Goal: Information Seeking & Learning: Learn about a topic

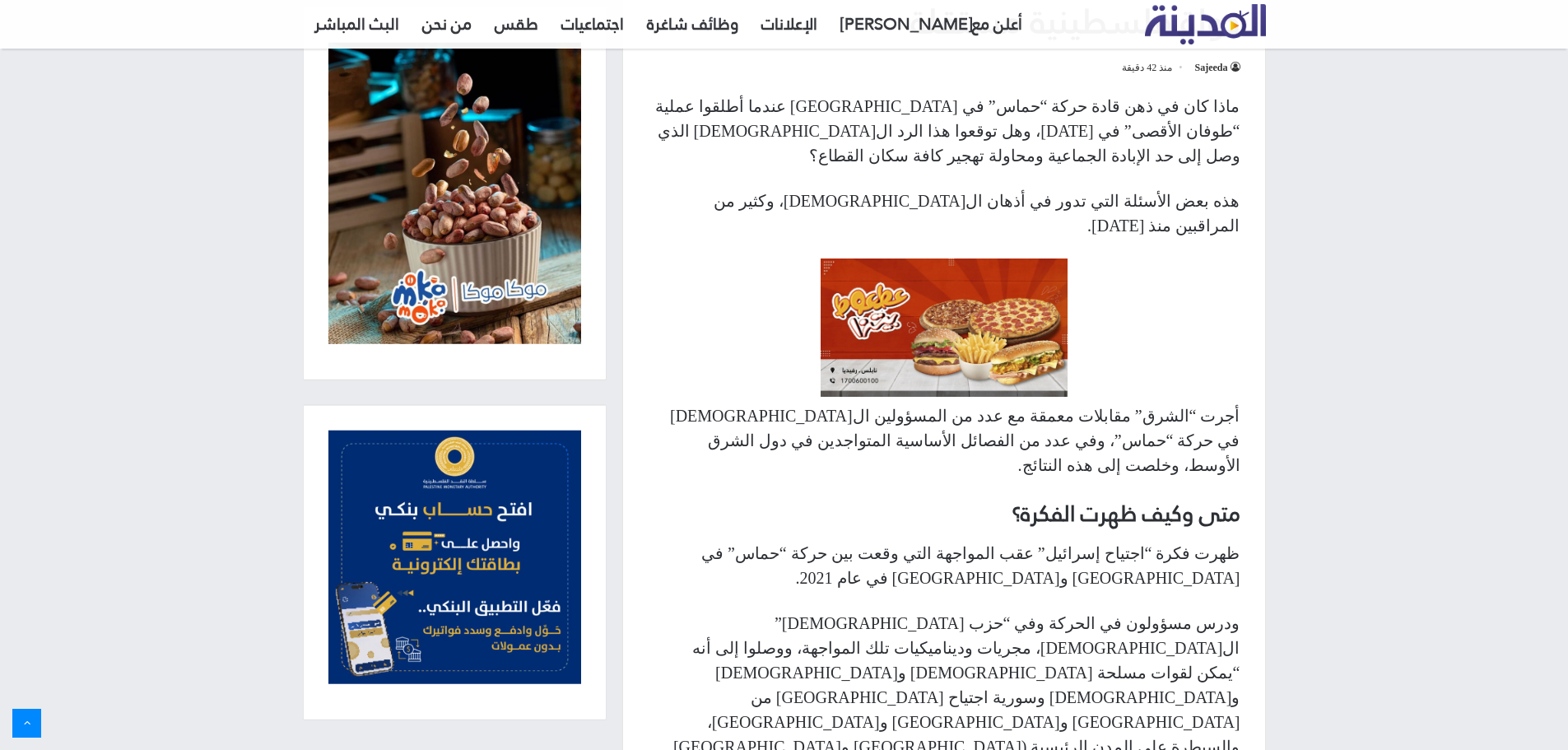
scroll to position [658, 0]
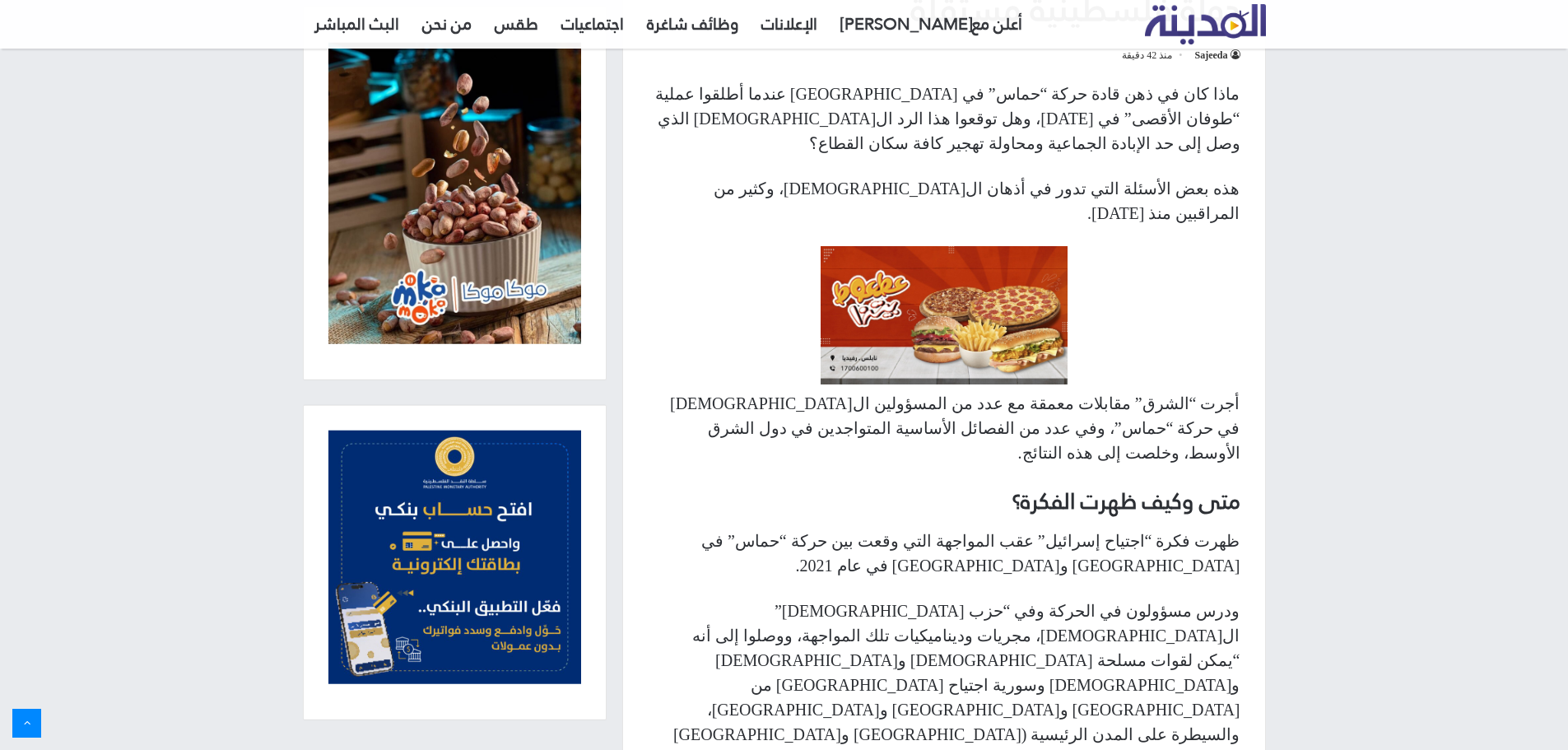
click at [1113, 391] on p "أجرت “الشرق” مقابلات معمقة مع عدد من المسؤولين ال[DEMOGRAPHIC_DATA] في حركة “حم…" at bounding box center [944, 428] width 593 height 74
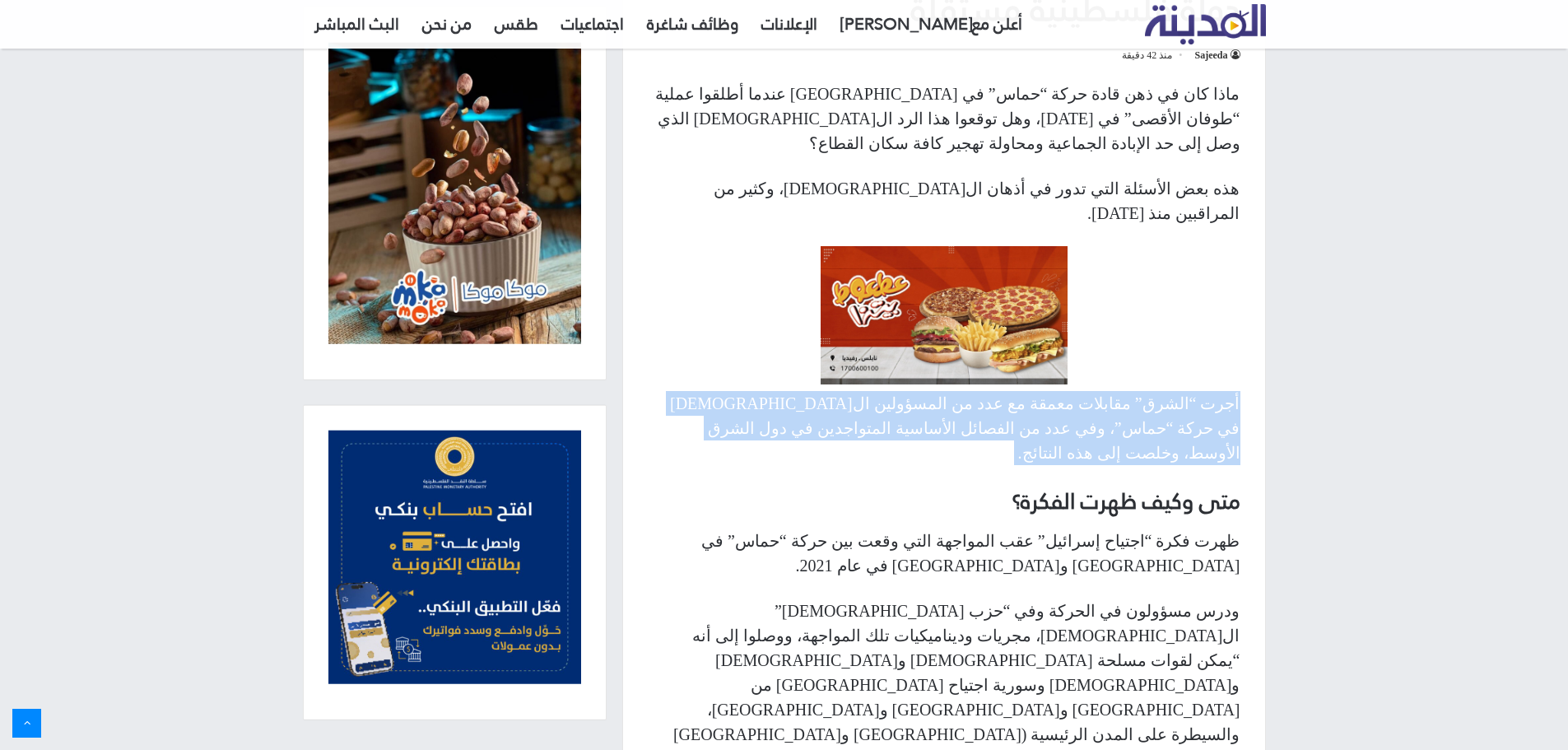
click at [1113, 391] on p "أجرت “الشرق” مقابلات معمقة مع عدد من المسؤولين ال[DEMOGRAPHIC_DATA] في حركة “حم…" at bounding box center [944, 428] width 593 height 74
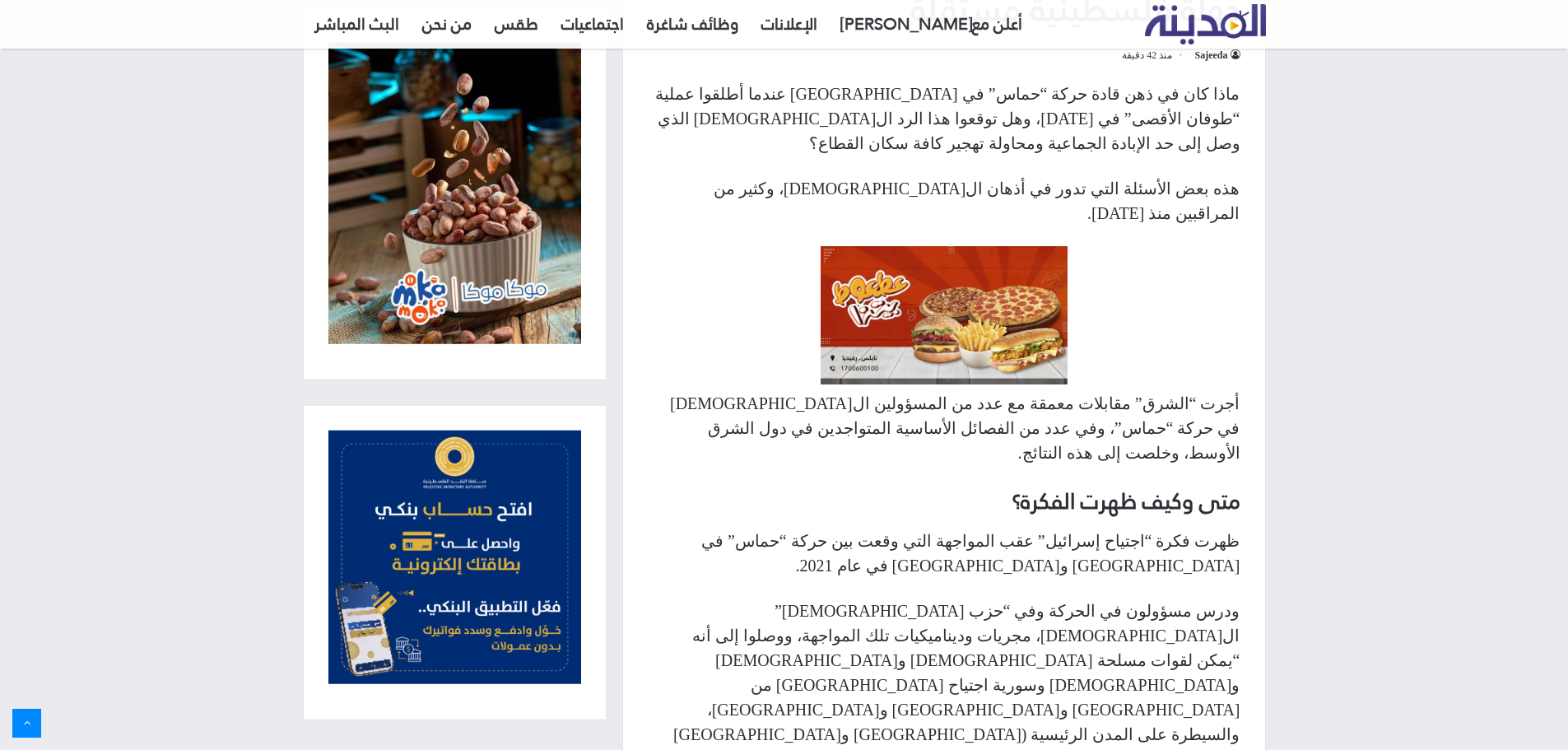
click at [1140, 485] on h2 "متى وكيف ظهرت الفكرة؟" at bounding box center [944, 501] width 593 height 31
click at [1199, 529] on p "ظهرت فكرة “اجتياح إسرائيل” عقب المواجهة التي وقعت بين حركة “حماس” في [GEOGRAPHI…" at bounding box center [944, 553] width 593 height 49
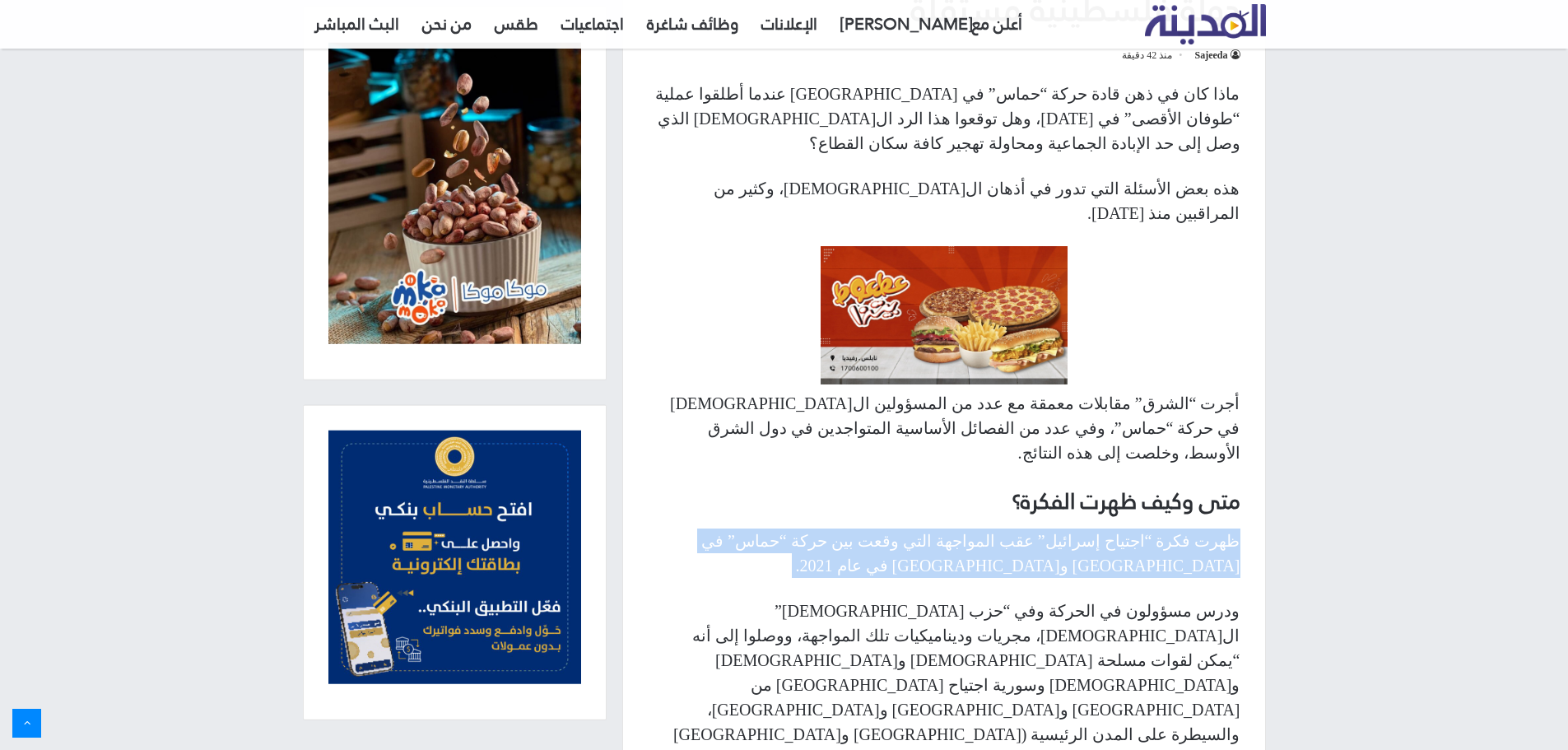
click at [1199, 529] on p "ظهرت فكرة “اجتياح إسرائيل” عقب المواجهة التي وقعت بين حركة “حماس” في [GEOGRAPHI…" at bounding box center [944, 553] width 593 height 49
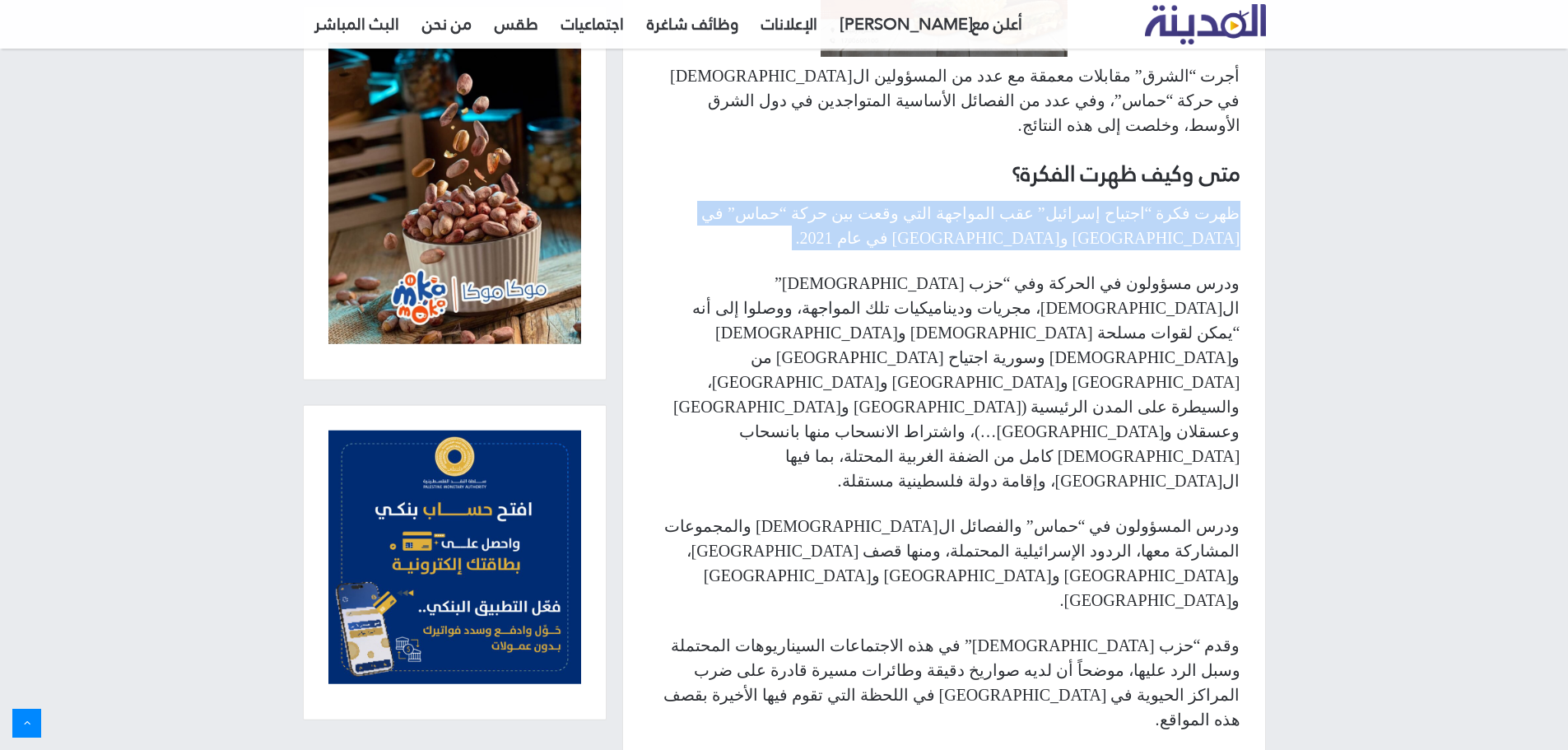
scroll to position [988, 0]
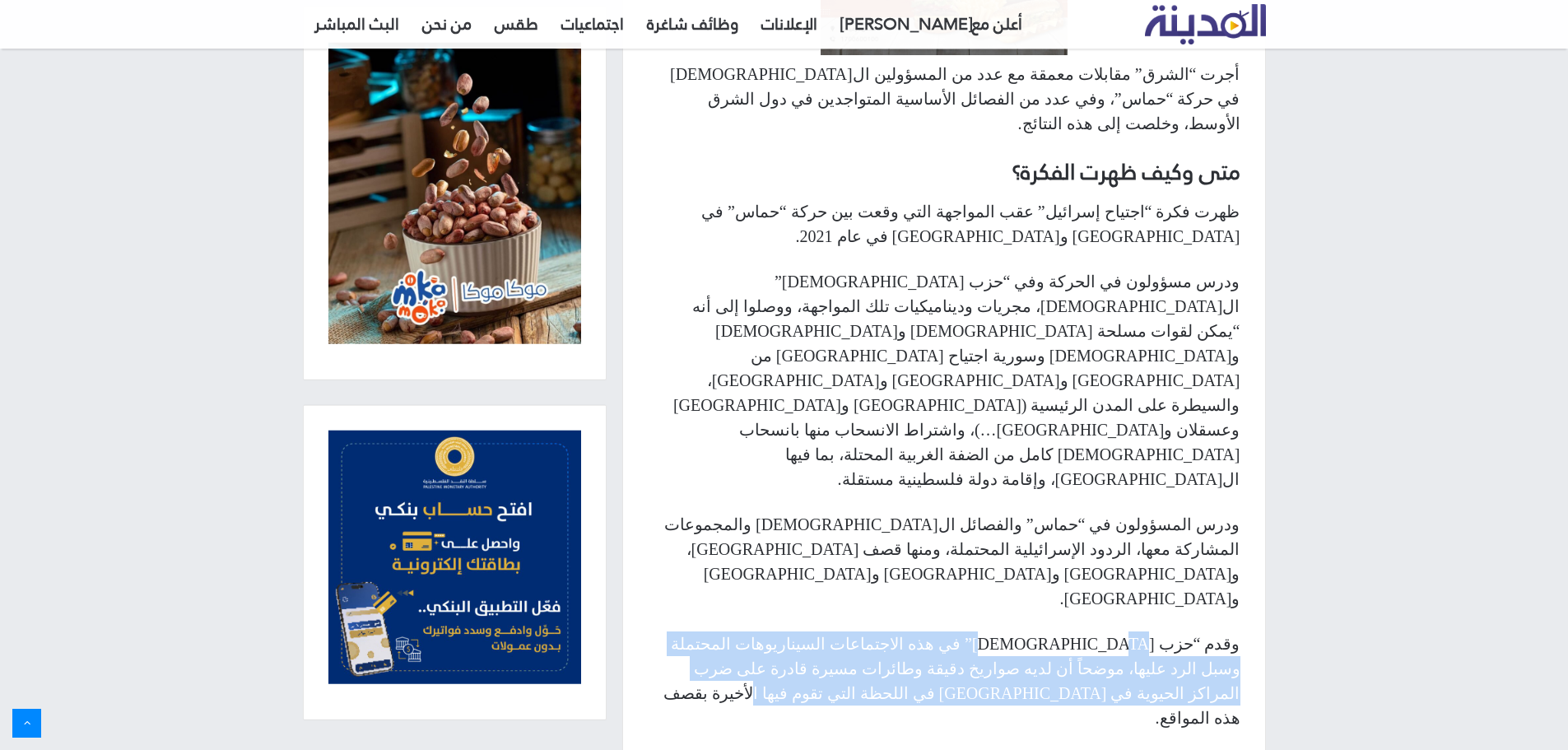
drag, startPoint x: 1051, startPoint y: 382, endPoint x: 690, endPoint y: 432, distance: 364.4
click at [690, 631] on p "وقدم “حزب [DEMOGRAPHIC_DATA]” في هذه الاجتماعات السيناريوهات المحتملة وسبل الرد…" at bounding box center [944, 680] width 593 height 99
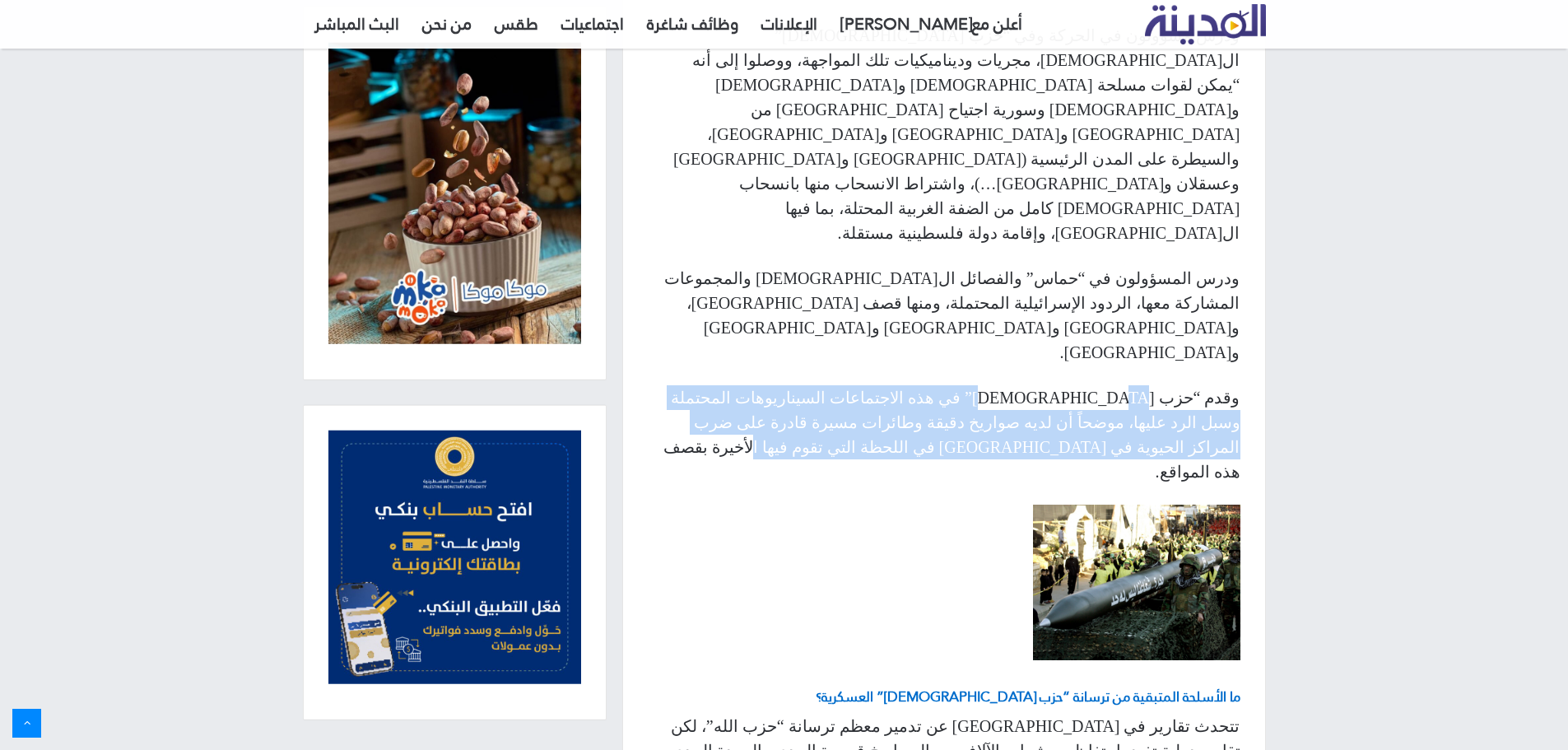
scroll to position [1235, 0]
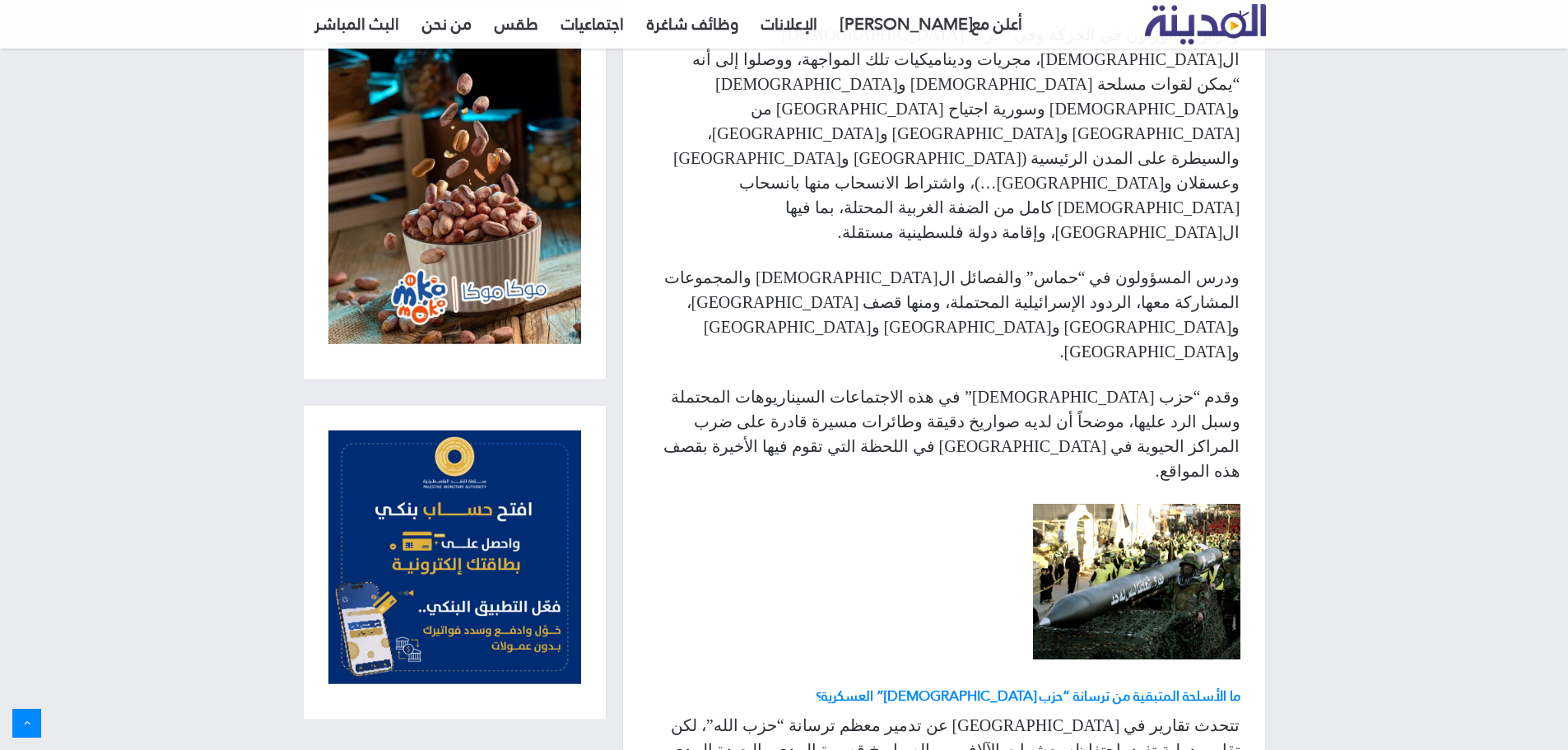
click at [1147, 713] on p "تتحدث تقارير في [GEOGRAPHIC_DATA] عن تدمير معظم ترسانة “حزب الله”، لكن تقارير د…" at bounding box center [944, 750] width 593 height 74
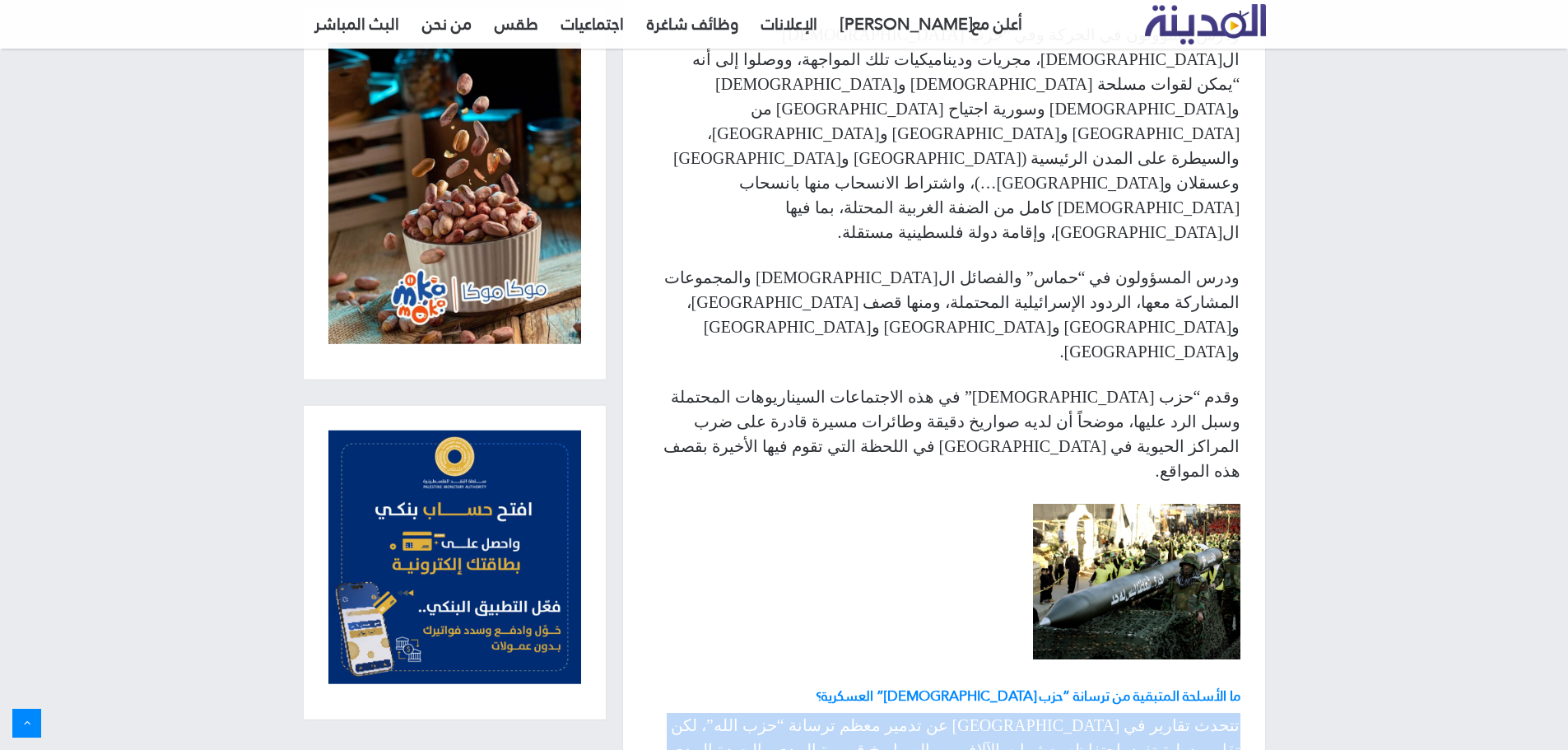
click at [1147, 713] on p "تتحدث تقارير في [GEOGRAPHIC_DATA] عن تدمير معظم ترسانة “حزب الله”، لكن تقارير د…" at bounding box center [944, 750] width 593 height 74
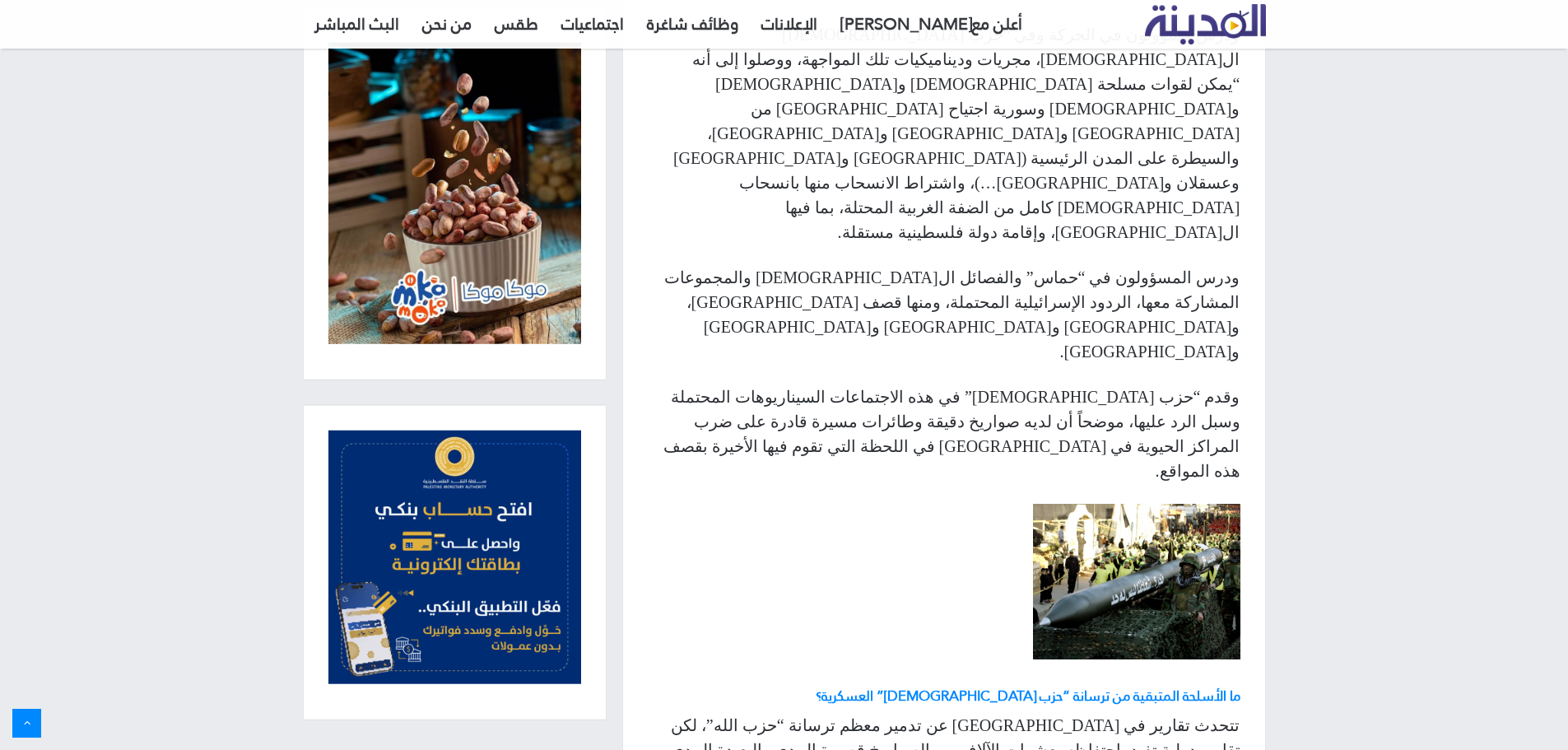
click at [825, 713] on p "تتحدث تقارير في [GEOGRAPHIC_DATA] عن تدمير معظم ترسانة “حزب الله”، لكن تقارير د…" at bounding box center [944, 750] width 593 height 74
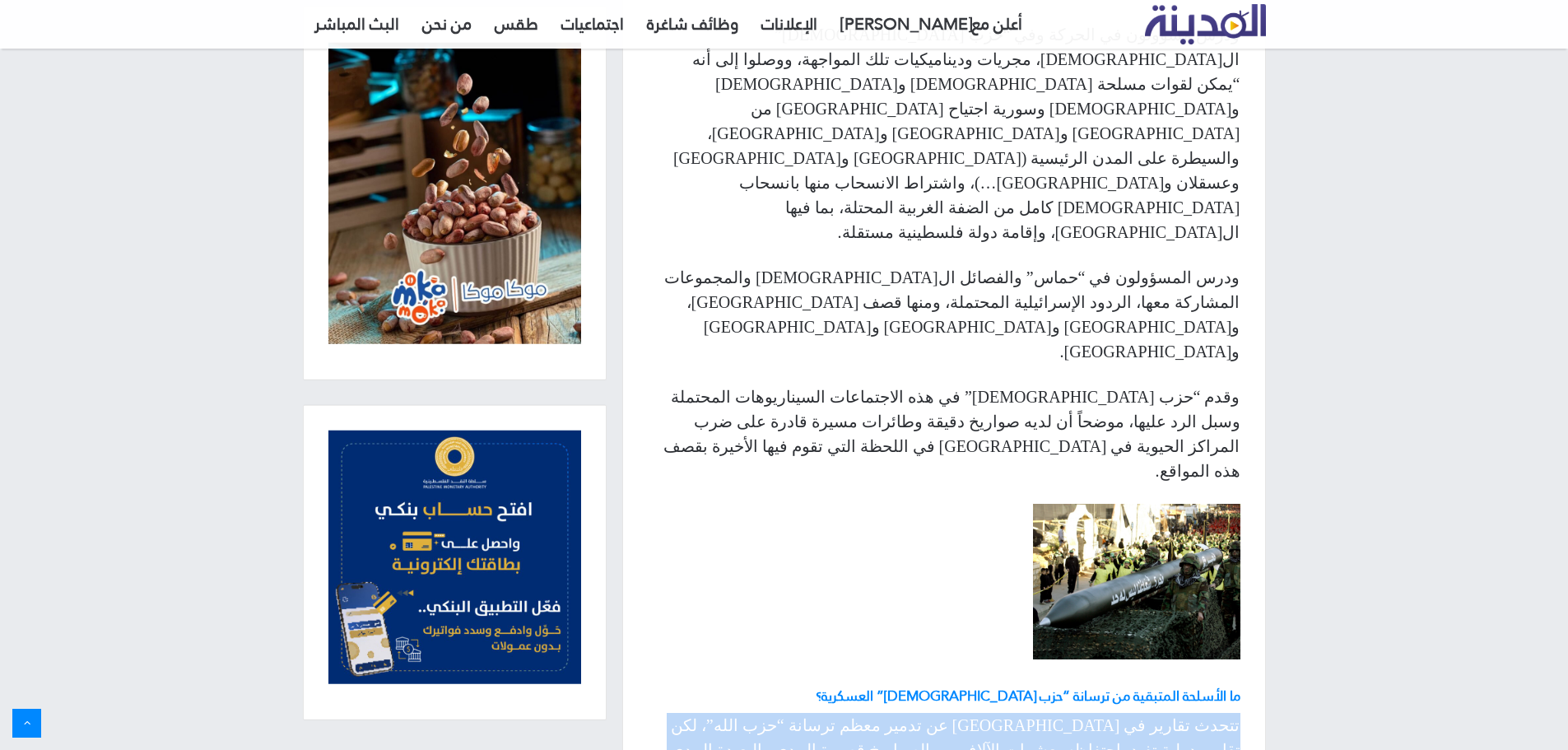
click at [825, 713] on p "تتحدث تقارير في [GEOGRAPHIC_DATA] عن تدمير معظم ترسانة “حزب الله”، لكن تقارير د…" at bounding box center [944, 750] width 593 height 74
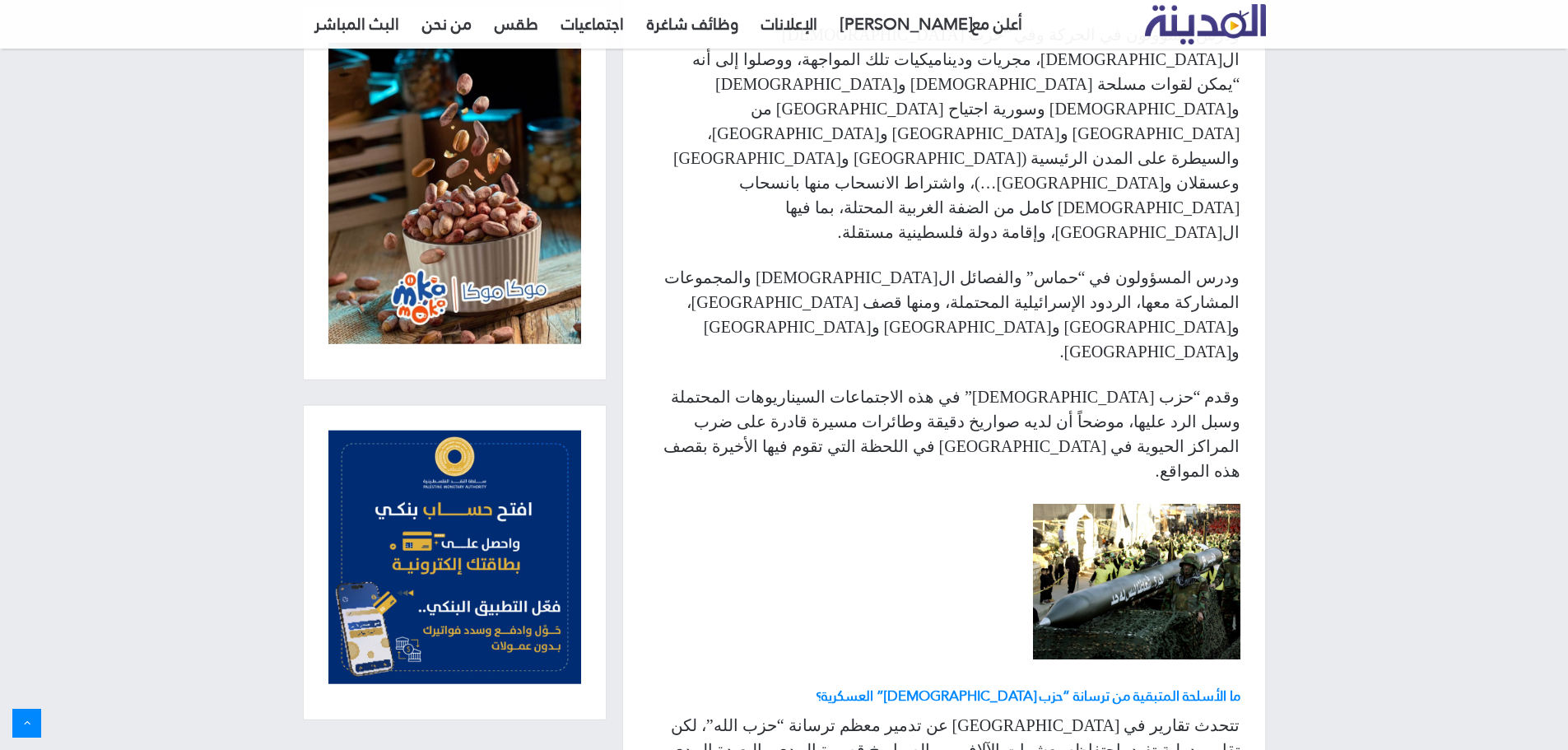
click at [1194, 713] on p "تتحدث تقارير في [GEOGRAPHIC_DATA] عن تدمير معظم ترسانة “حزب الله”، لكن تقارير د…" at bounding box center [944, 750] width 593 height 74
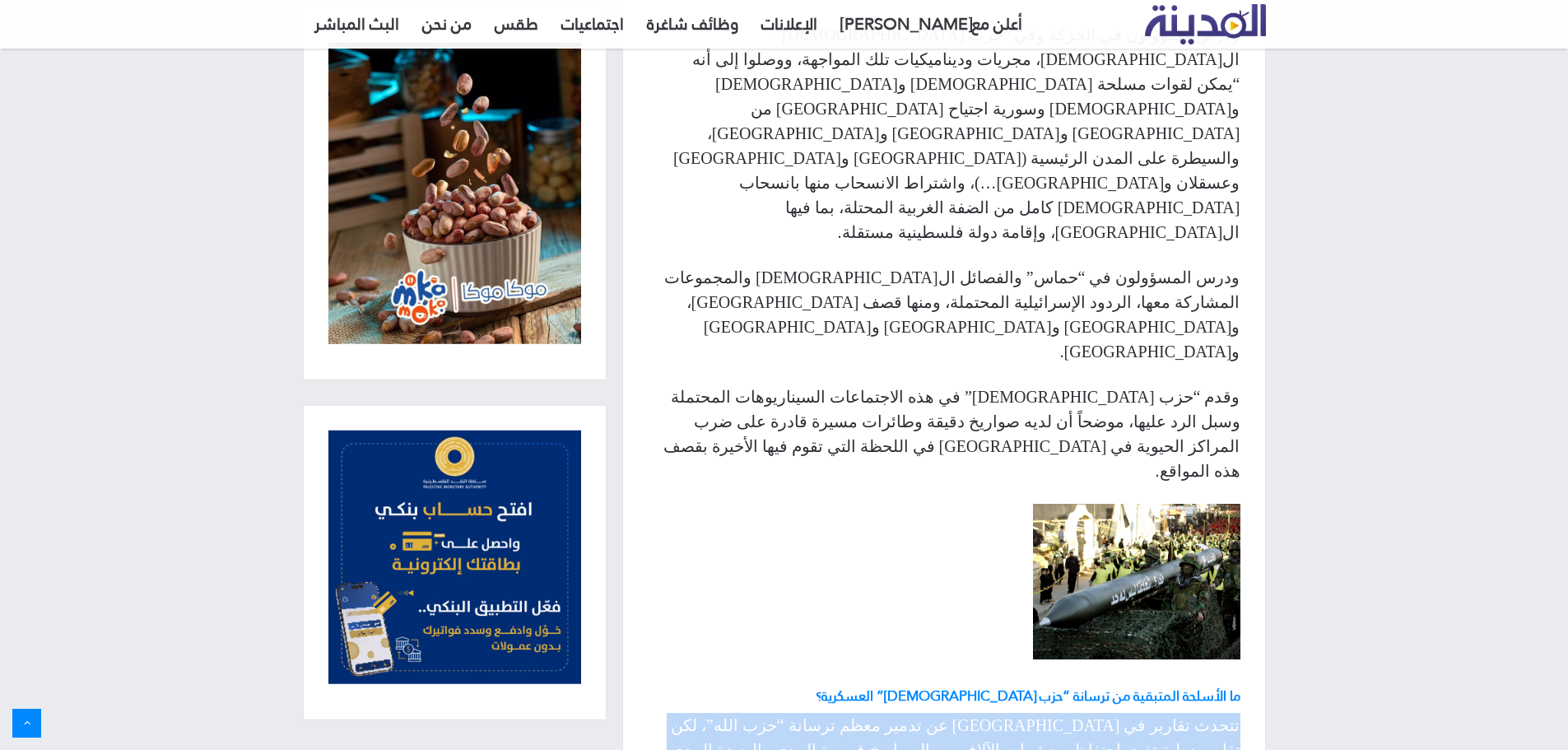
click at [1194, 713] on p "تتحدث تقارير في [GEOGRAPHIC_DATA] عن تدمير معظم ترسانة “حزب الله”، لكن تقارير د…" at bounding box center [944, 750] width 593 height 74
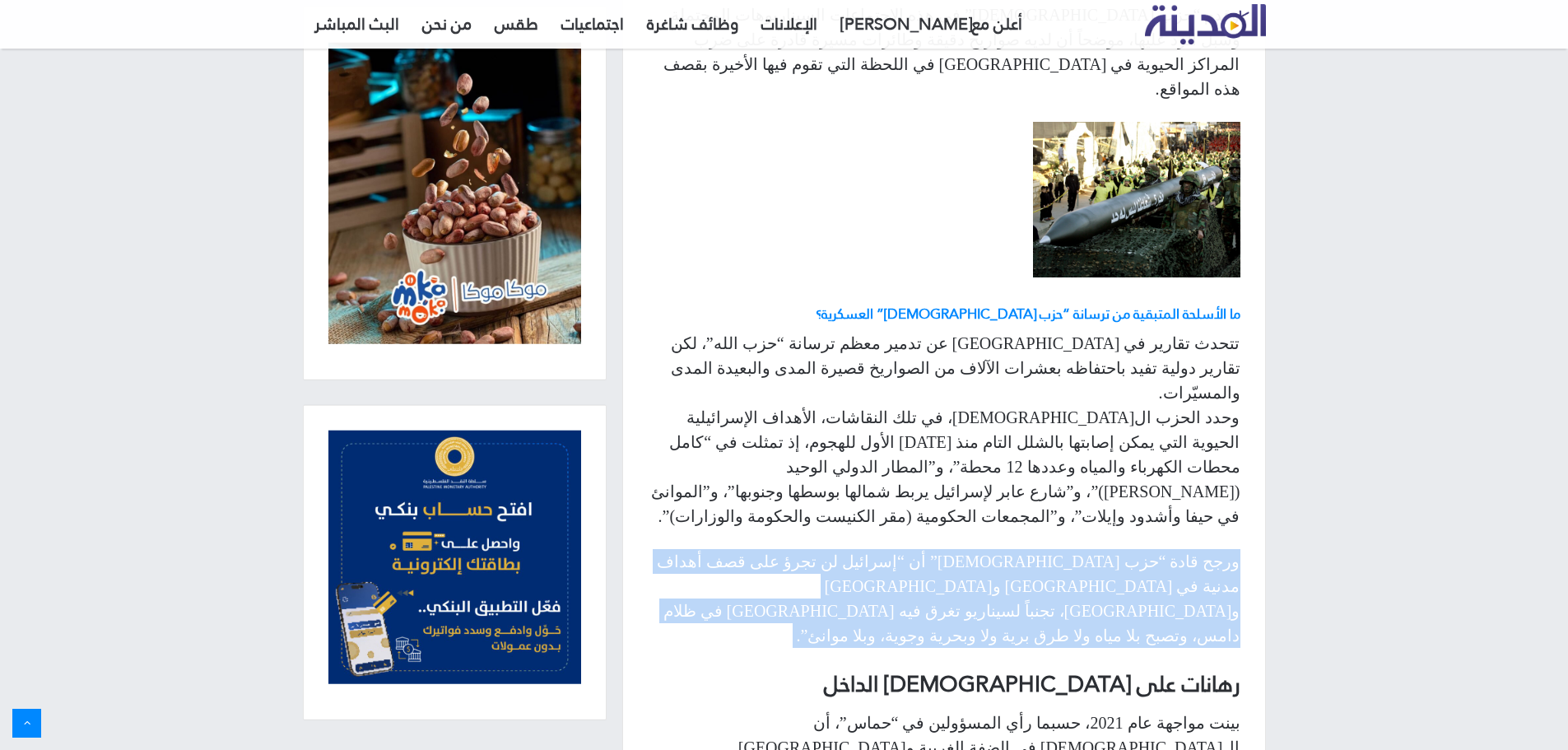
scroll to position [1646, 0]
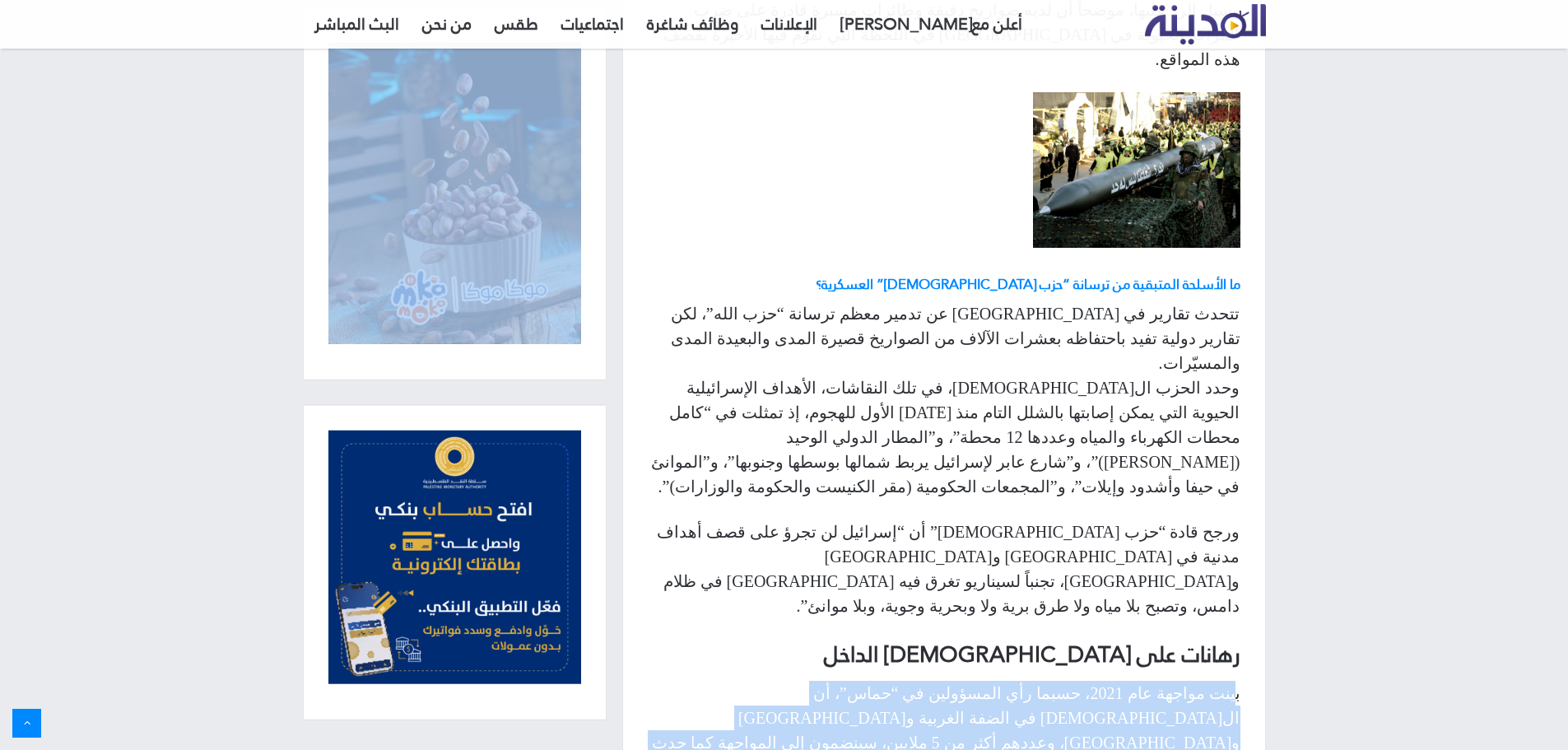
drag, startPoint x: 1237, startPoint y: 298, endPoint x: 614, endPoint y: 347, distance: 624.9
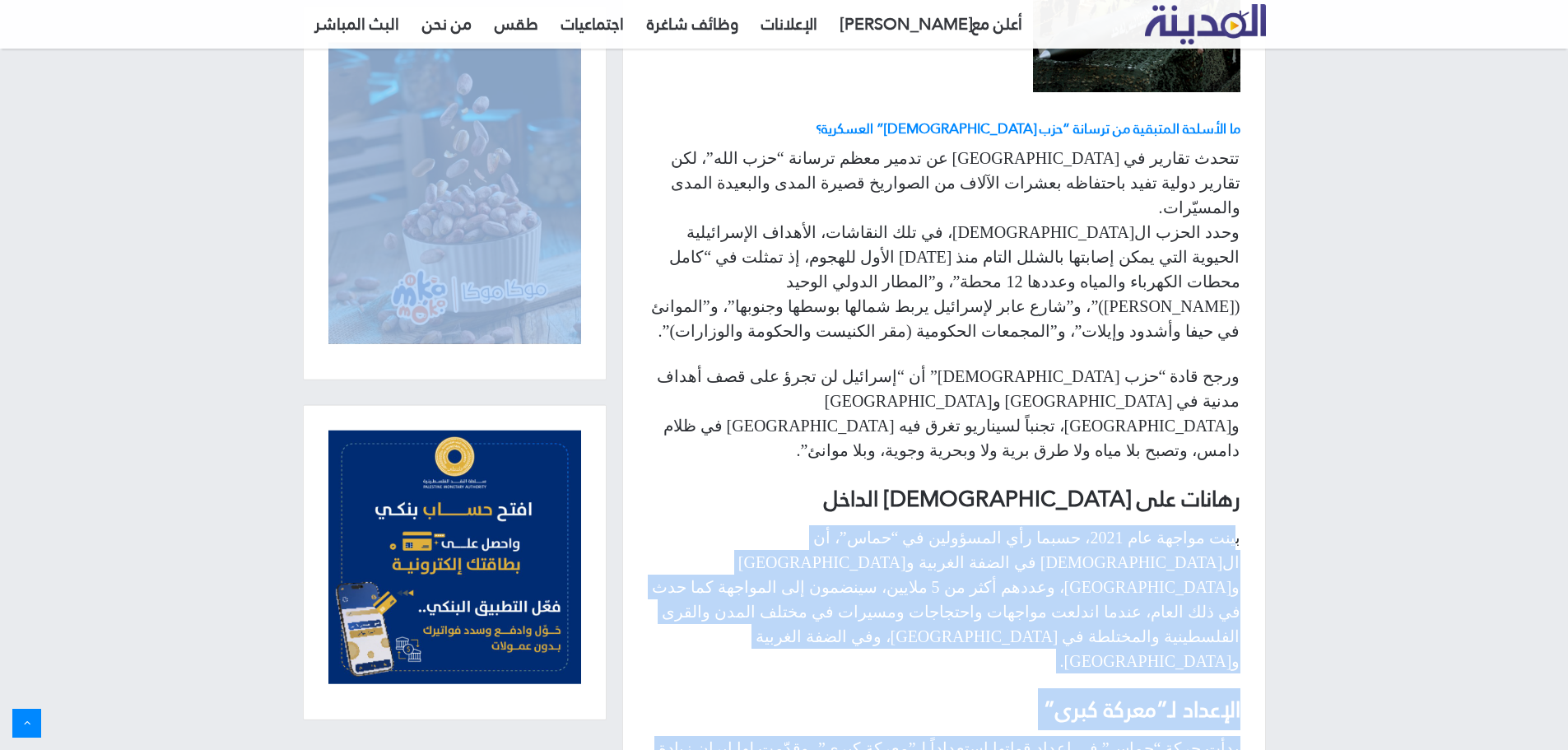
scroll to position [1811, 0]
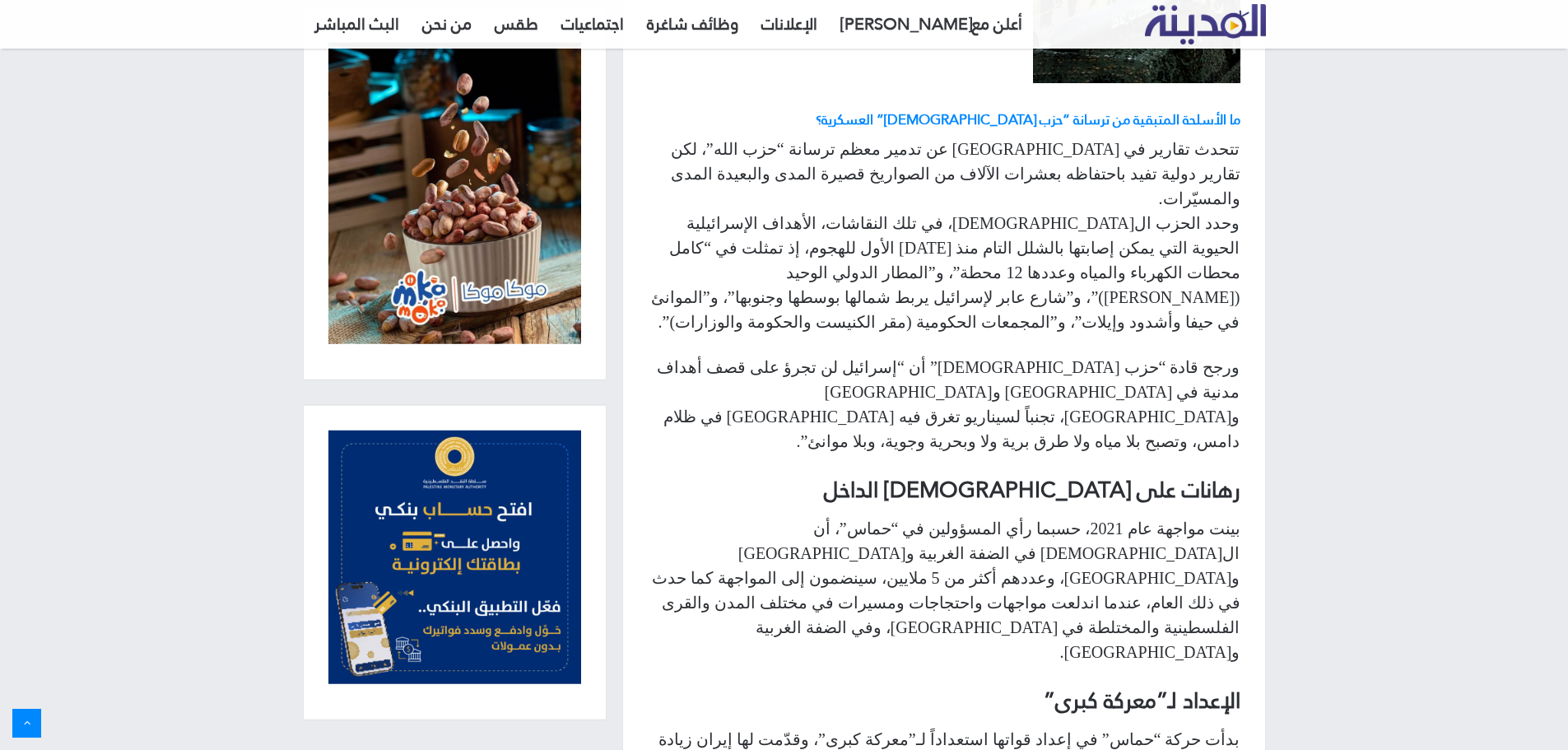
click at [1125, 727] on p "بدأت حركة “حماس” في إعداد قواتها استعداداً لـ”معركة كبرى”، وقدّمت لها إيران زيا…" at bounding box center [944, 764] width 593 height 74
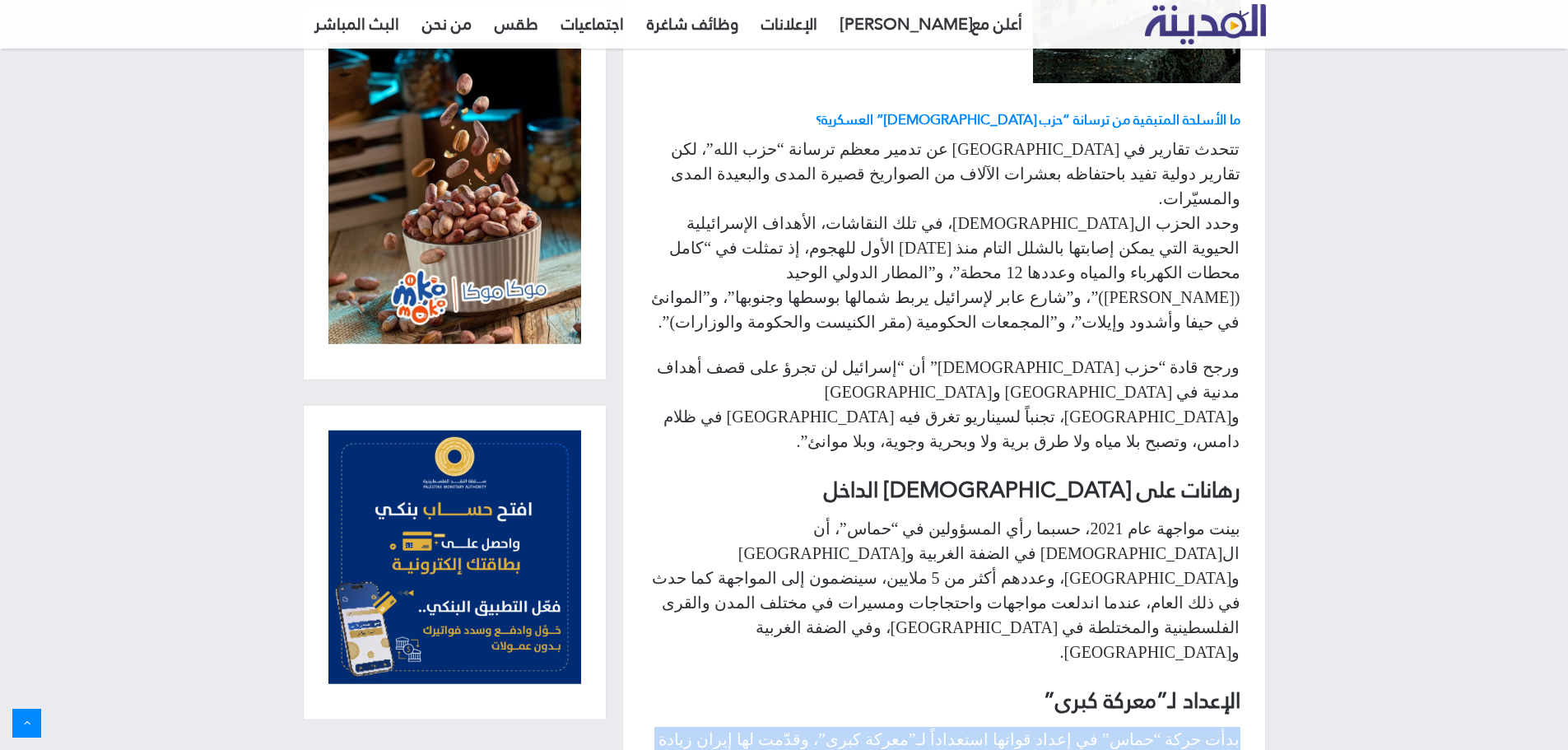
click at [1125, 727] on p "بدأت حركة “حماس” في إعداد قواتها استعداداً لـ”معركة كبرى”، وقدّمت لها إيران زيا…" at bounding box center [944, 764] width 593 height 74
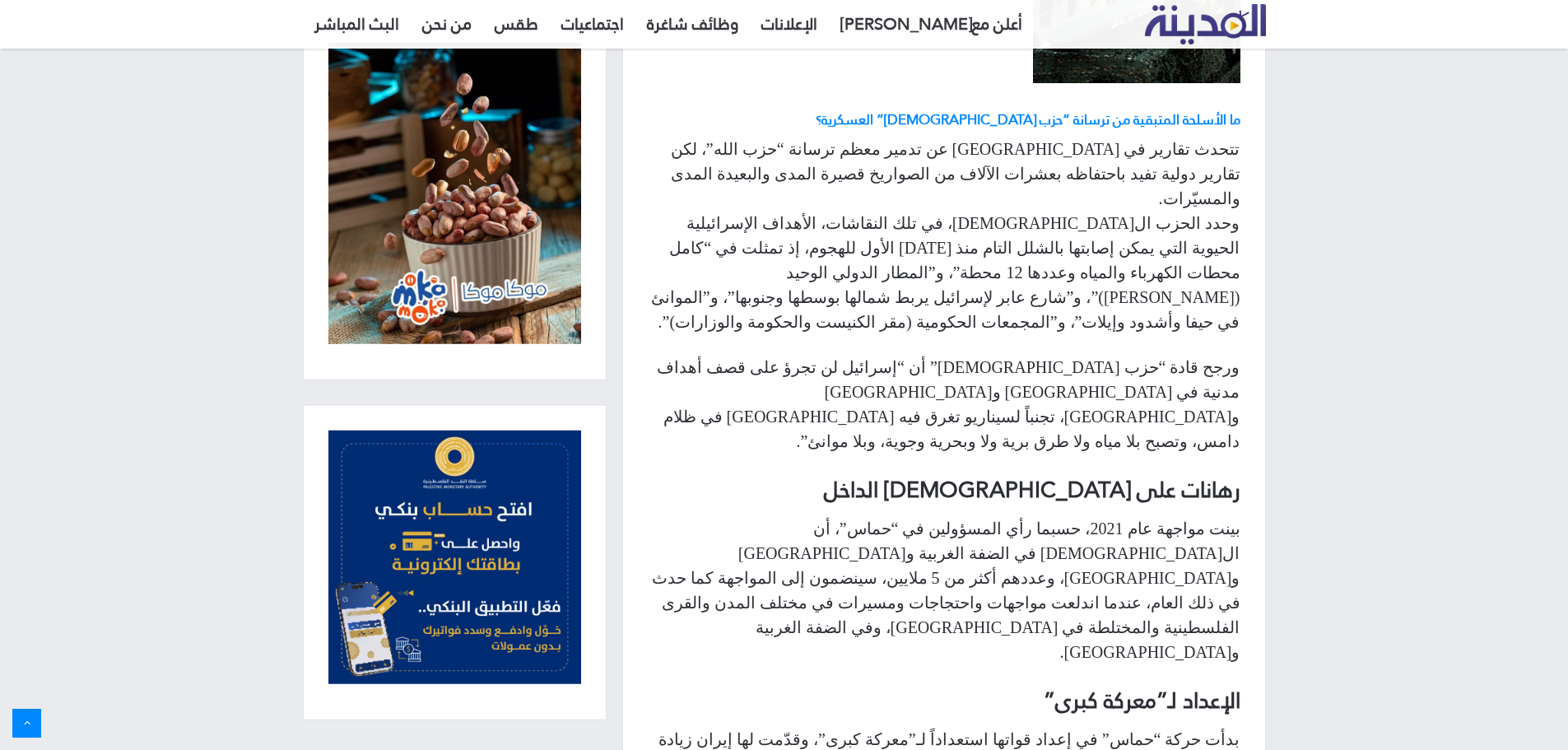
click at [1013, 727] on p "بدأت حركة “حماس” في إعداد قواتها استعداداً لـ”معركة كبرى”، وقدّمت لها إيران زيا…" at bounding box center [944, 764] width 593 height 74
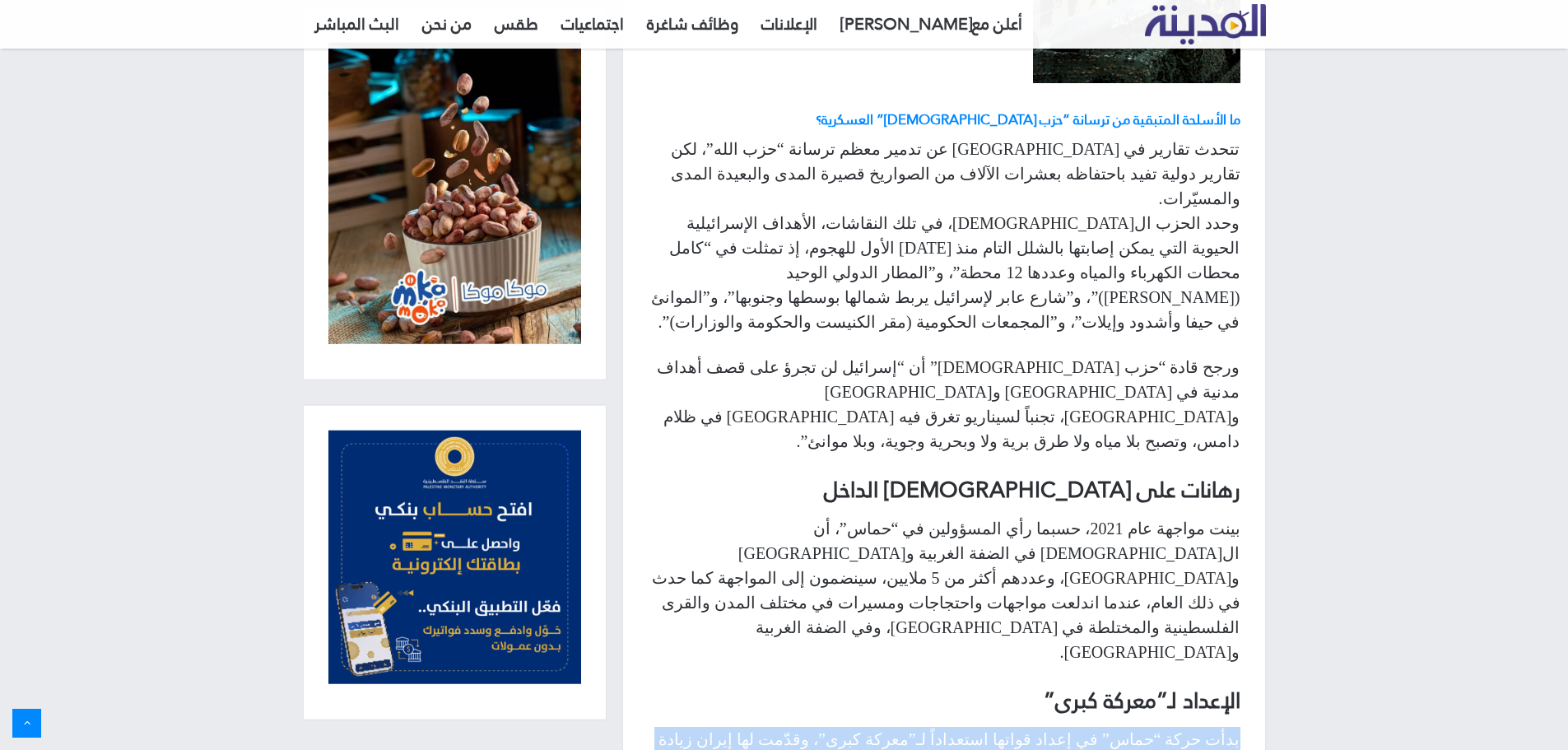
click at [1013, 727] on p "بدأت حركة “حماس” في إعداد قواتها استعداداً لـ”معركة كبرى”، وقدّمت لها إيران زيا…" at bounding box center [944, 764] width 593 height 74
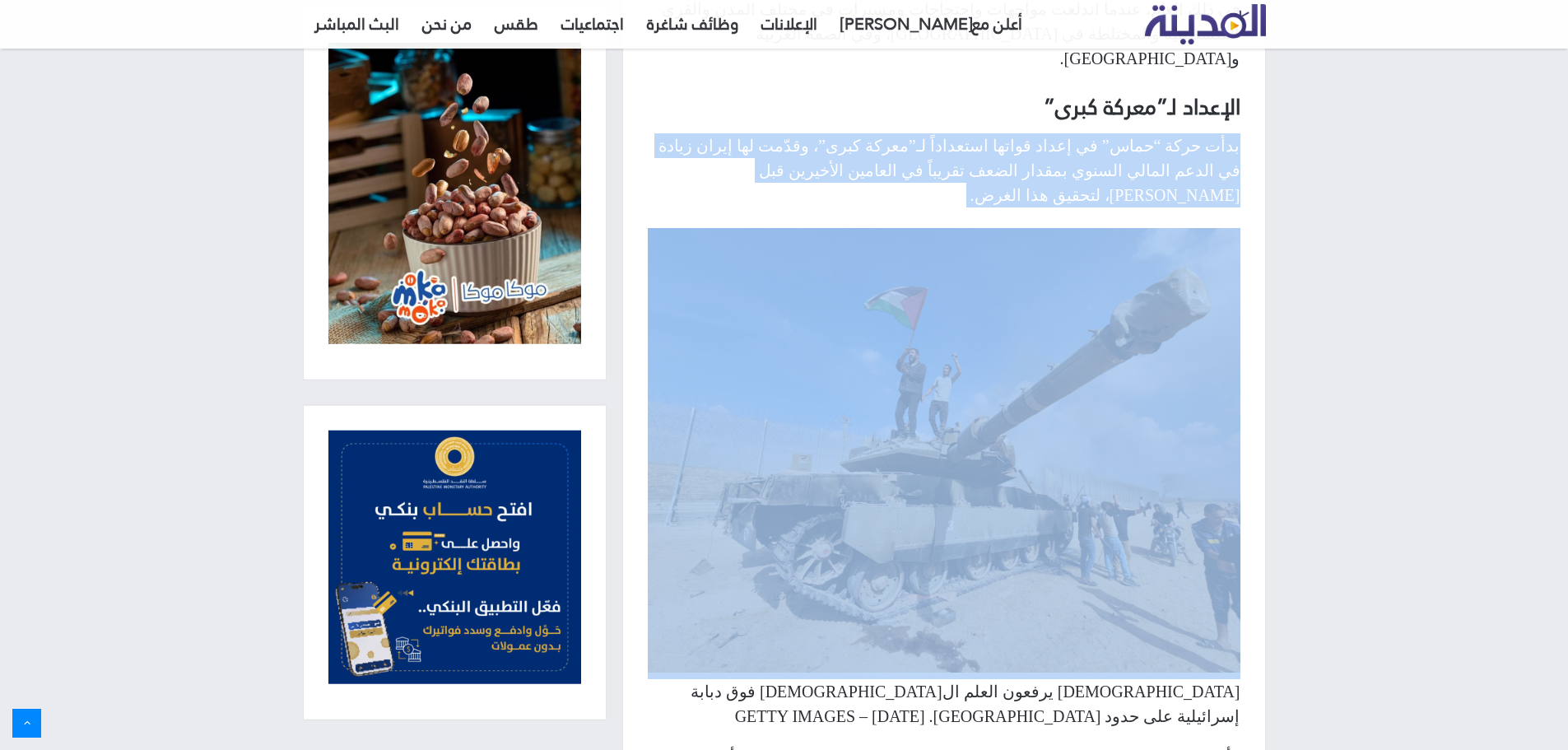
scroll to position [2469, 0]
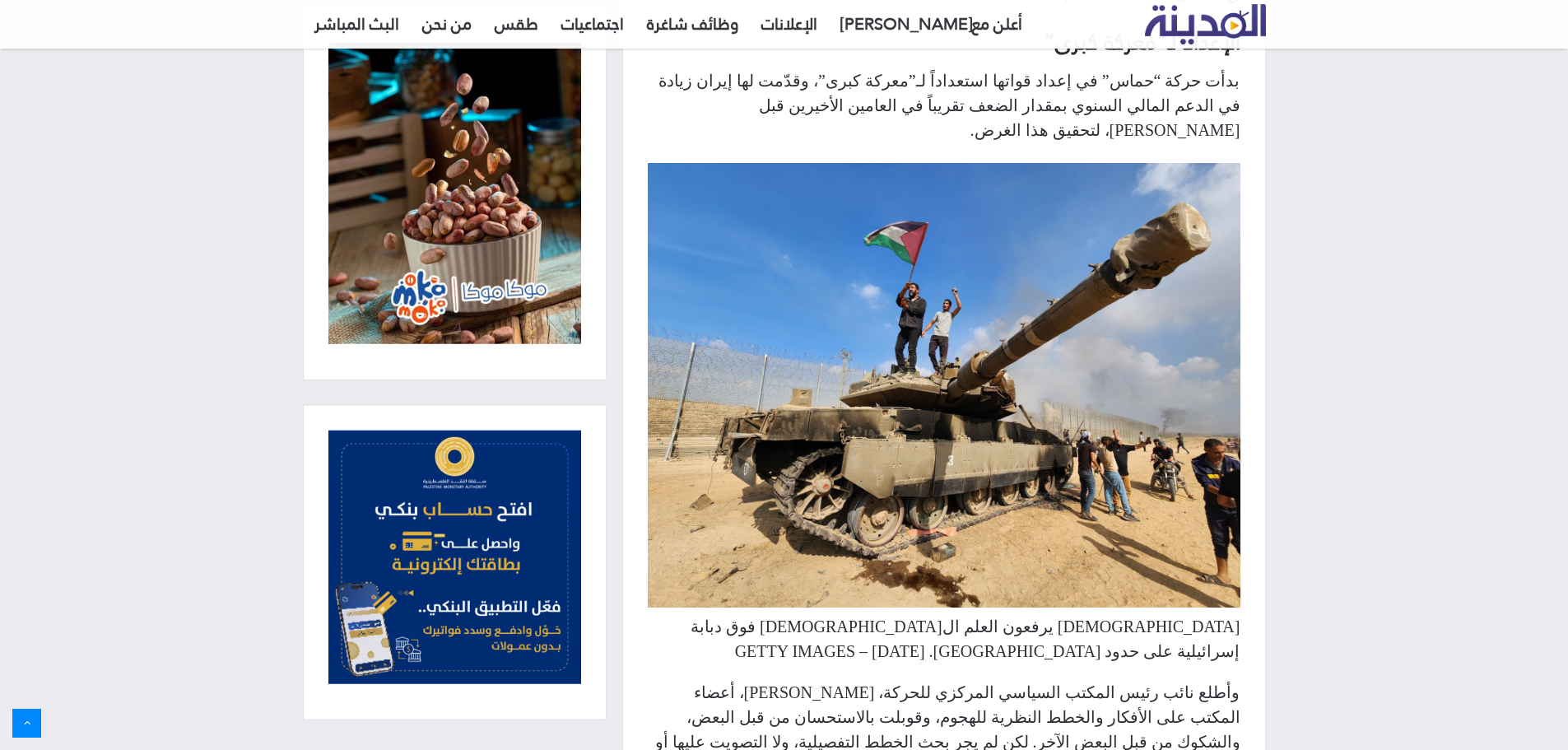
drag, startPoint x: 695, startPoint y: 436, endPoint x: 860, endPoint y: 436, distance: 165.0
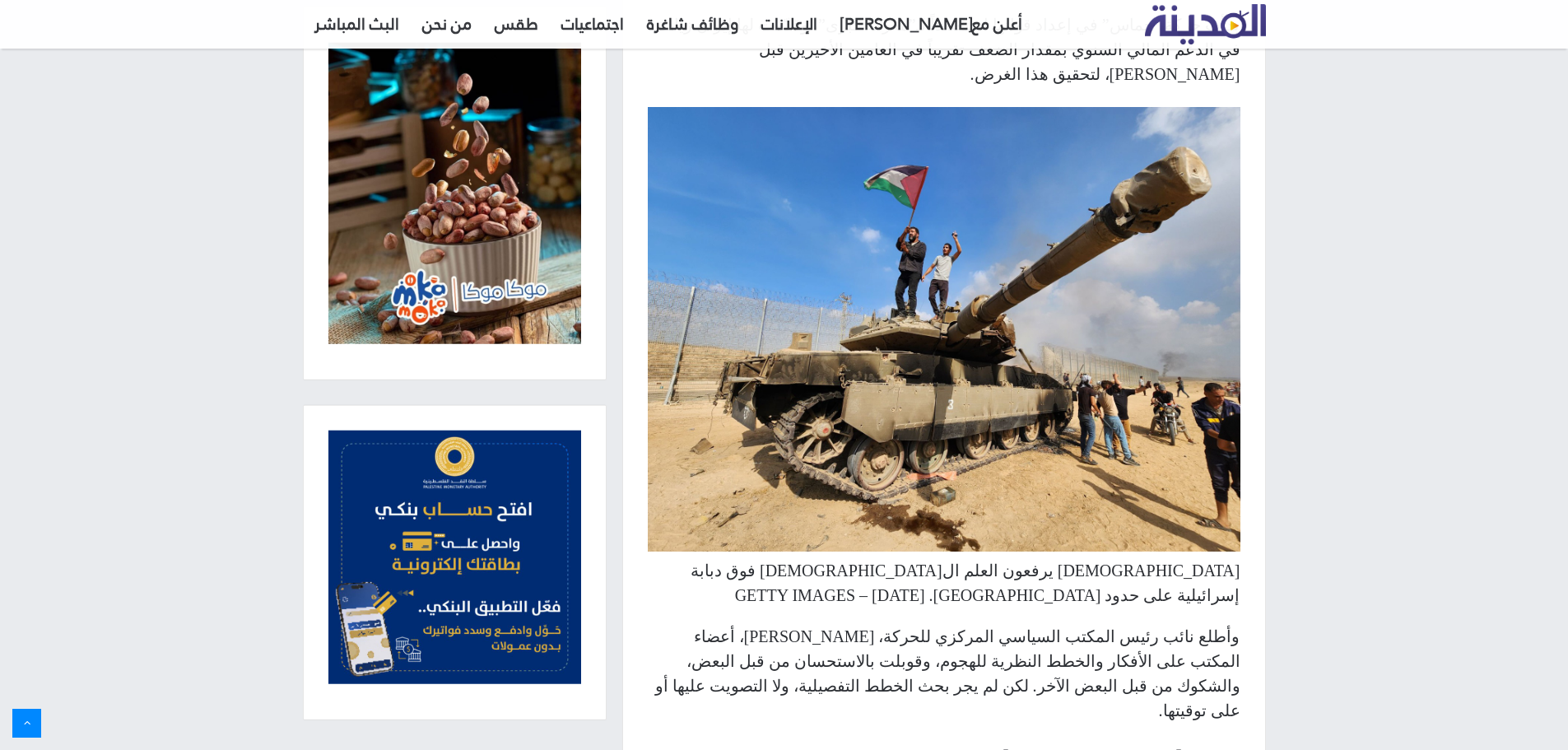
scroll to position [2634, 0]
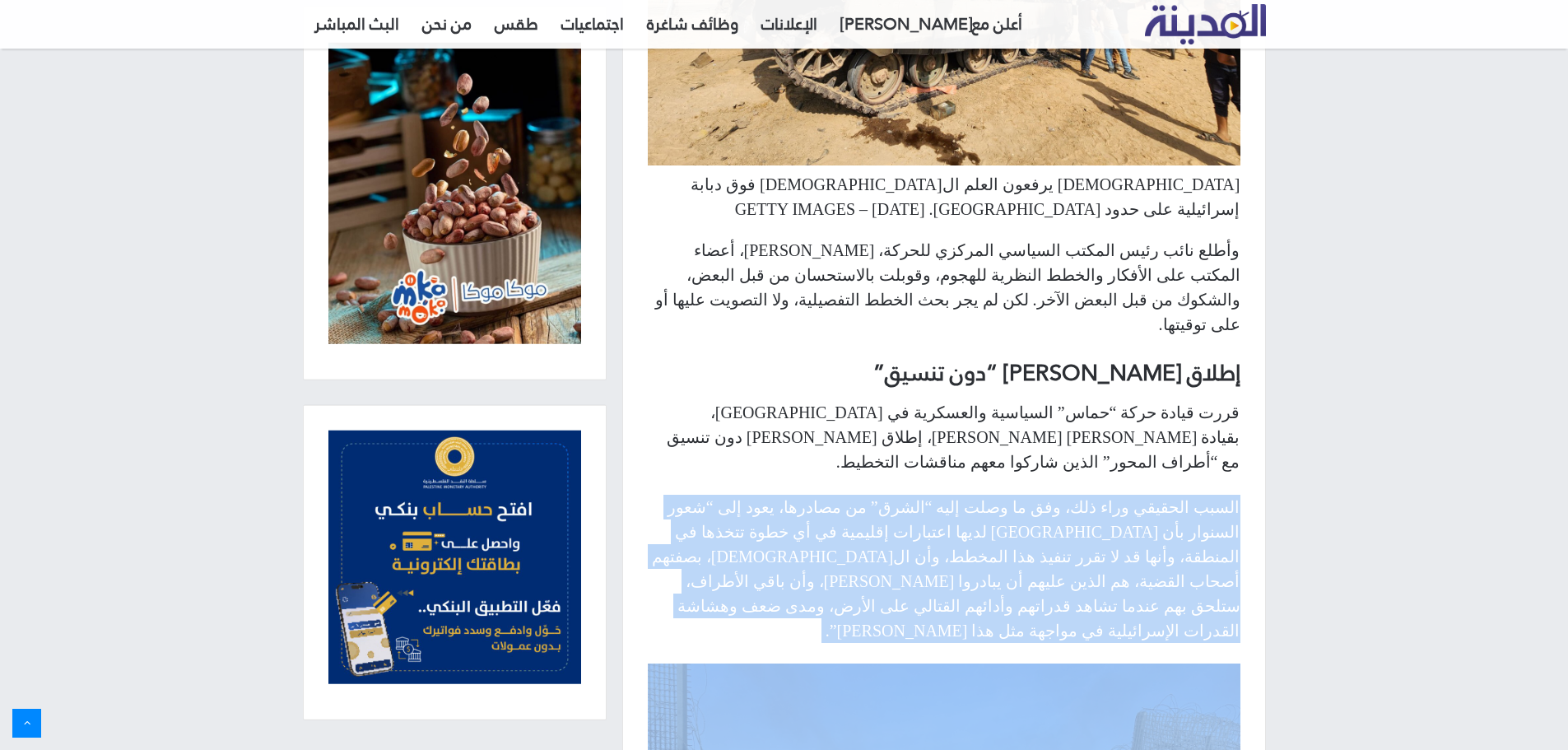
scroll to position [3045, 0]
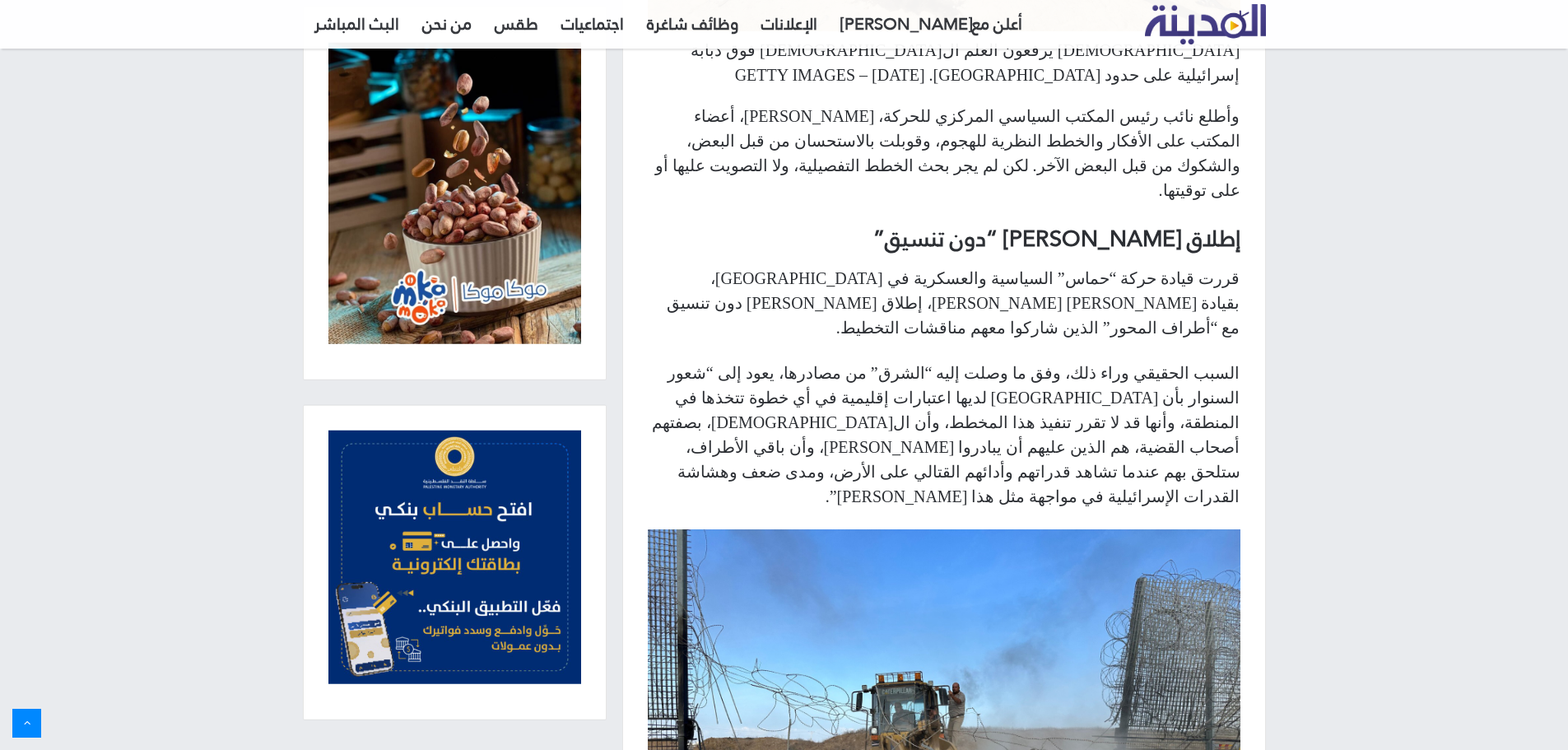
drag, startPoint x: 1039, startPoint y: 396, endPoint x: 691, endPoint y: 429, distance: 349.6
click at [691, 429] on div "ماذا كان في ذهن قادة حركة “حماس” في [GEOGRAPHIC_DATA] عندما أطلقوا عملية “طوفان…" at bounding box center [944, 146] width 642 height 4905
click at [985, 425] on div "ماذا كان في ذهن قادة حركة “حماس” في [GEOGRAPHIC_DATA] عندما أطلقوا عملية “طوفان…" at bounding box center [944, 146] width 642 height 4905
click at [1161, 426] on div "ماذا كان في ذهن قادة حركة “حماس” في [GEOGRAPHIC_DATA] عندما أطلقوا عملية “طوفان…" at bounding box center [944, 146] width 642 height 4905
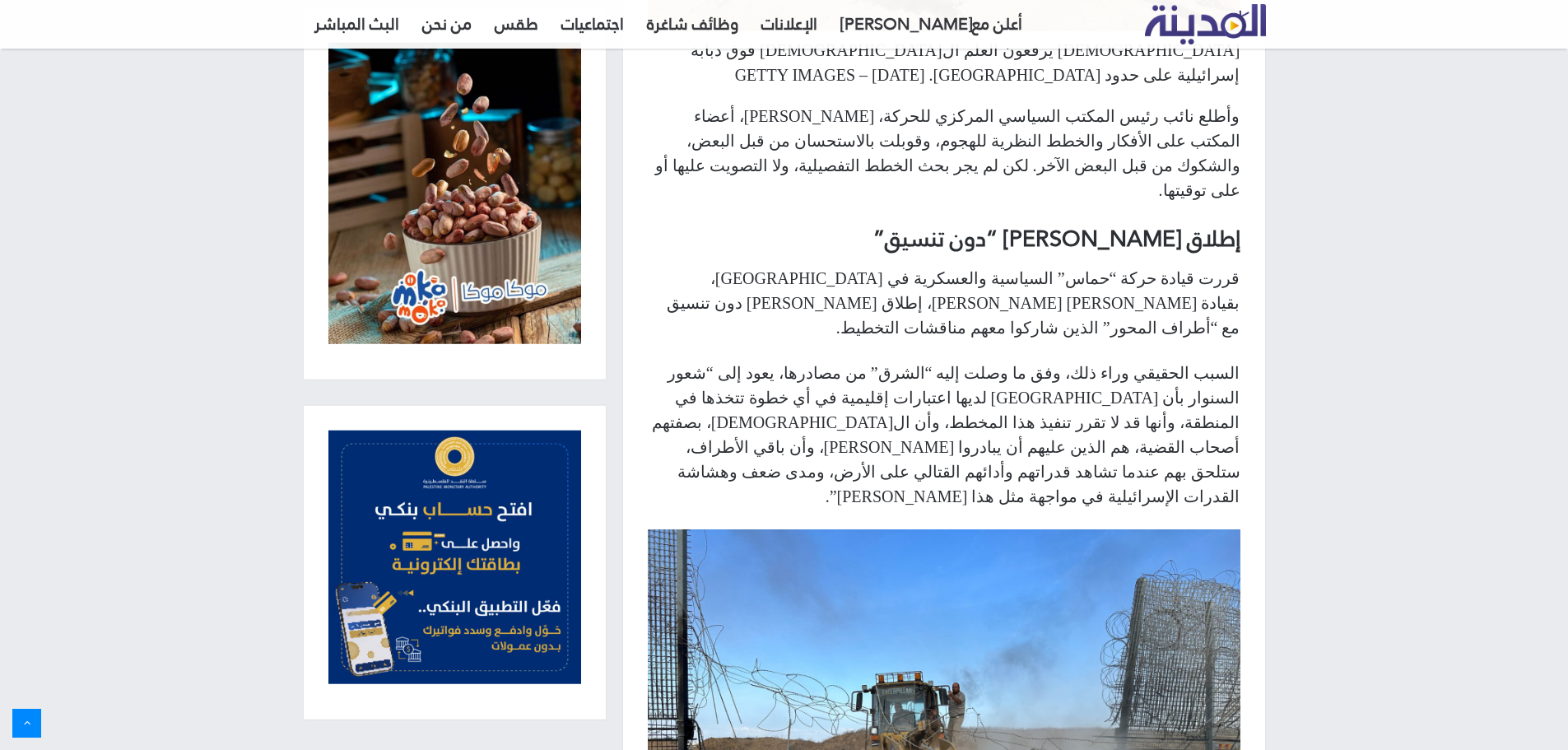
click at [1161, 426] on div "ماذا كان في ذهن قادة حركة “حماس” في [GEOGRAPHIC_DATA] عندما أطلقوا عملية “طوفان…" at bounding box center [944, 146] width 642 height 4905
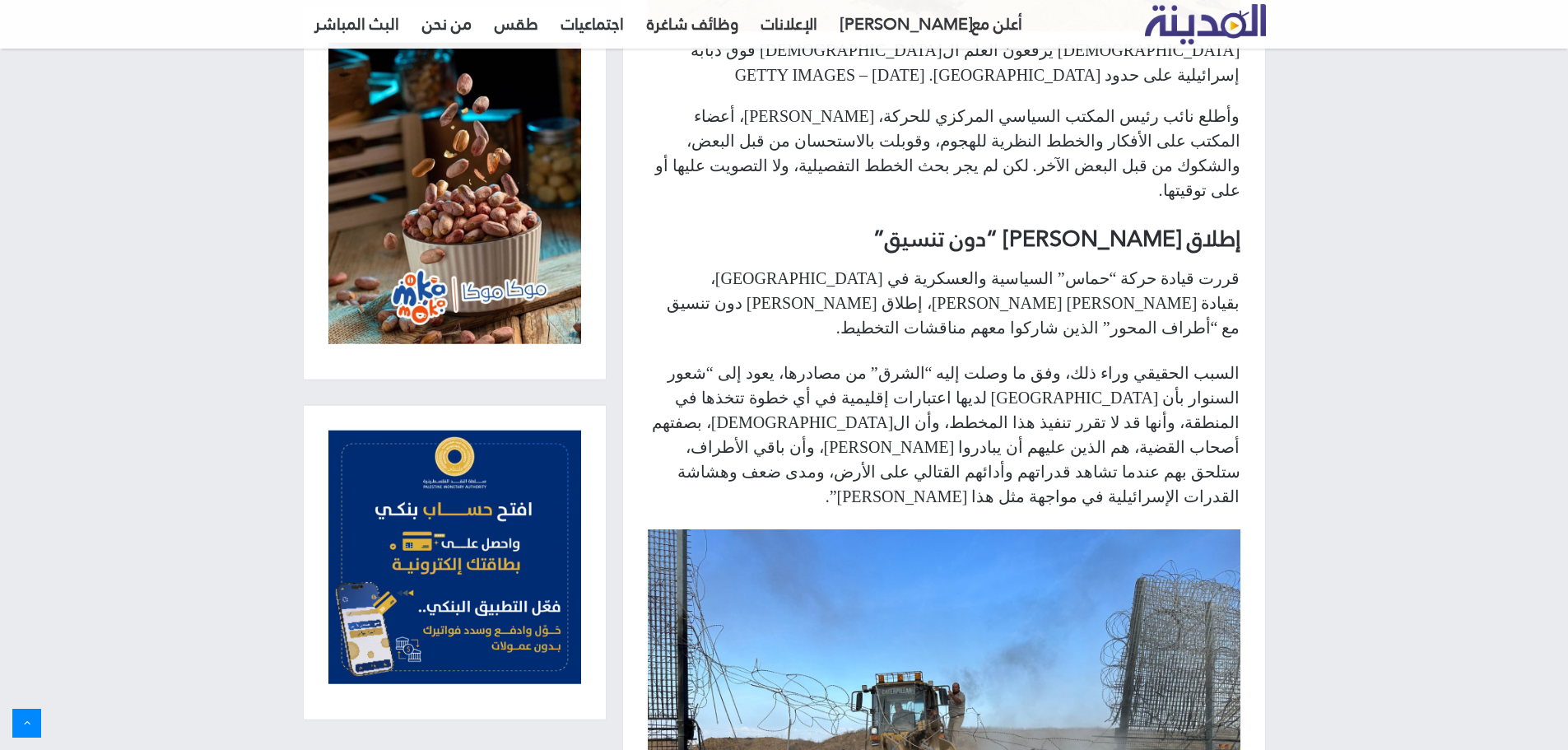
drag, startPoint x: 1099, startPoint y: 469, endPoint x: 924, endPoint y: 472, distance: 175.0
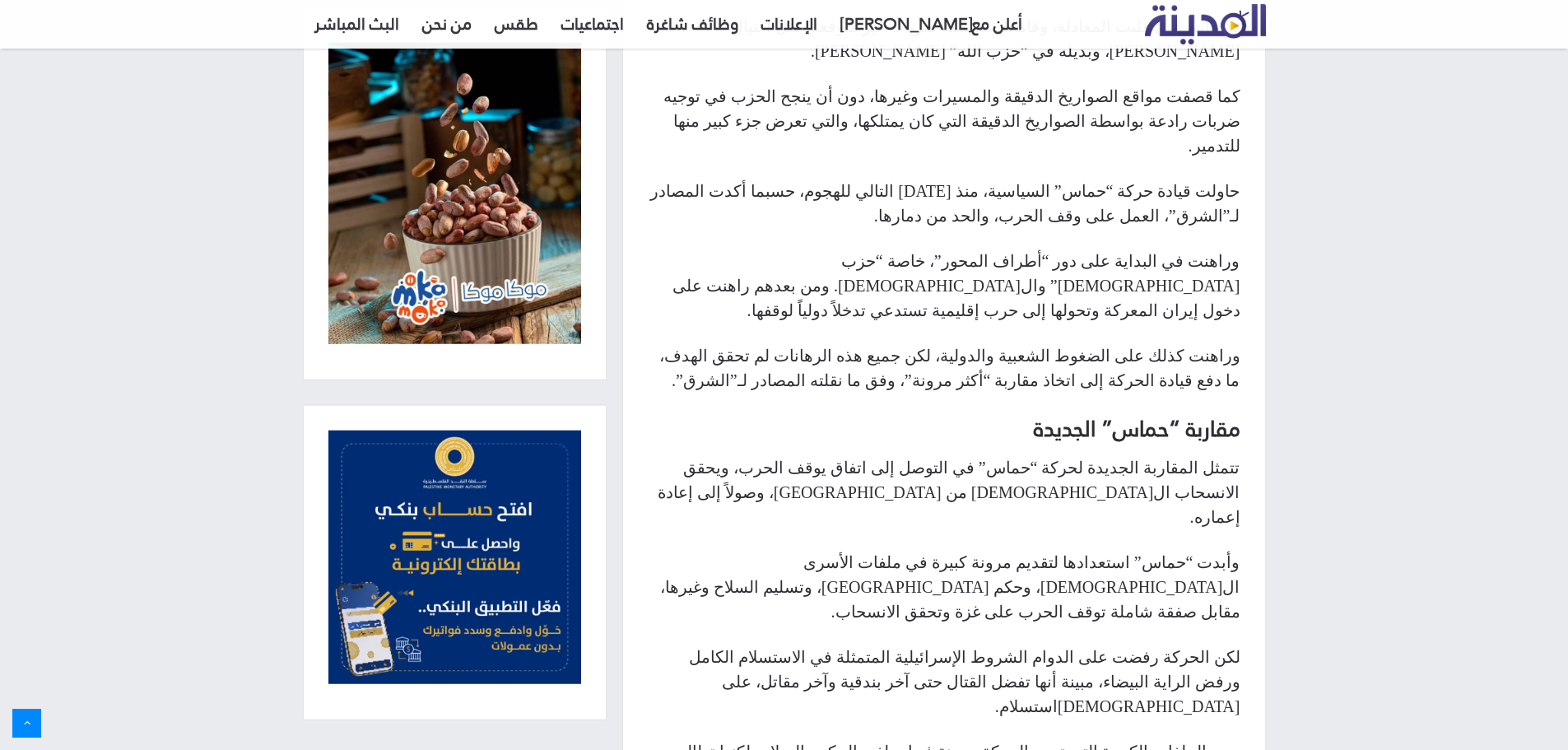
scroll to position [4363, 0]
